Goal: Browse casually

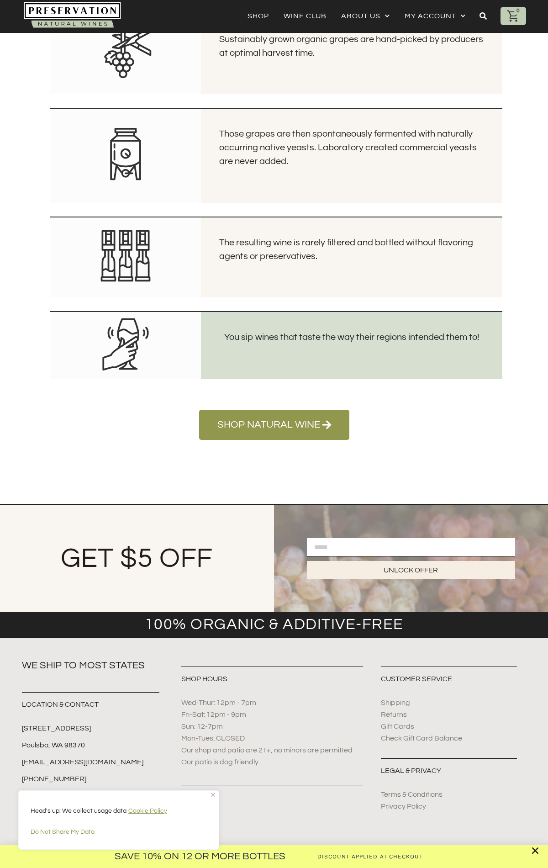
scroll to position [1665, 0]
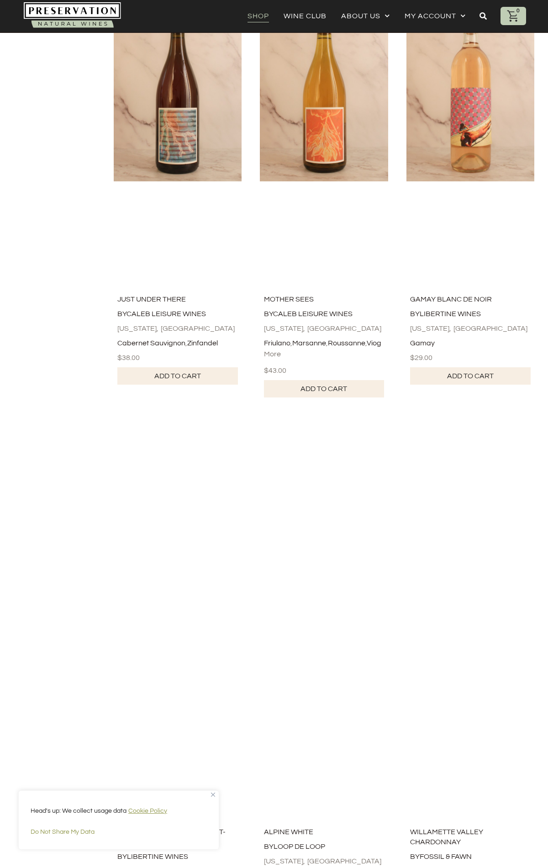
scroll to position [4964, 0]
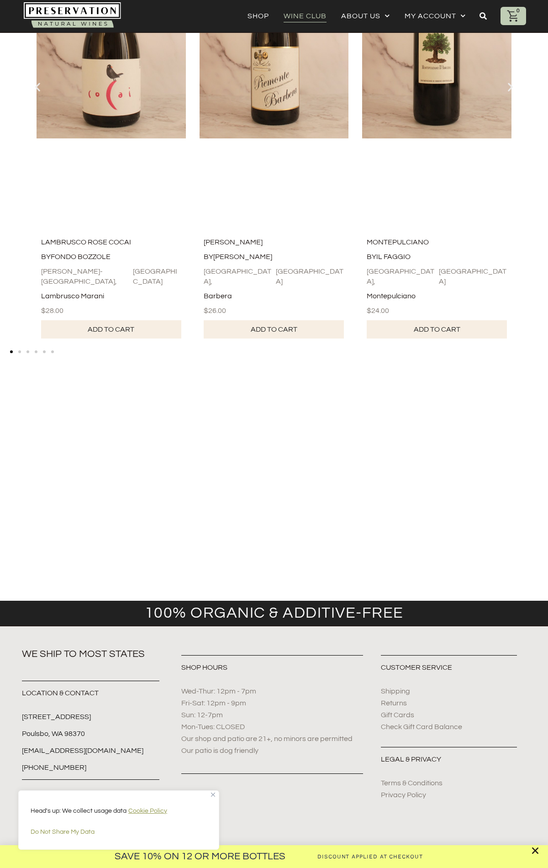
scroll to position [1116, 0]
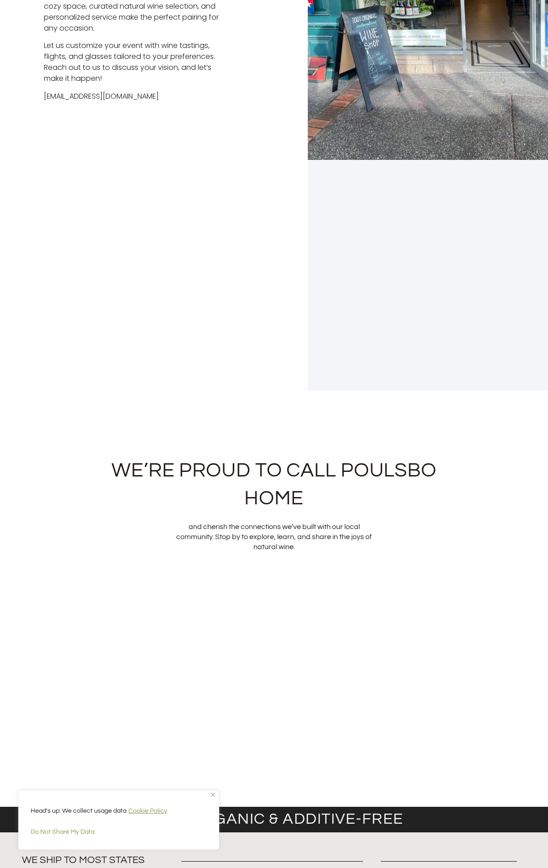
scroll to position [3760, 0]
